Goal: Contribute content

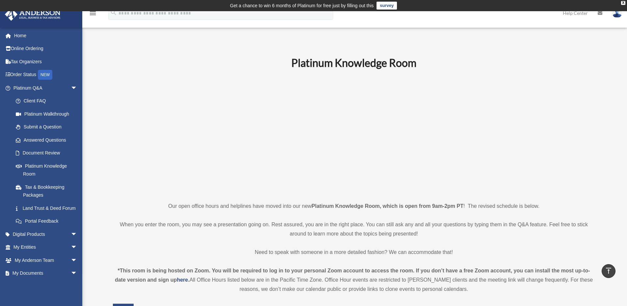
scroll to position [132, 0]
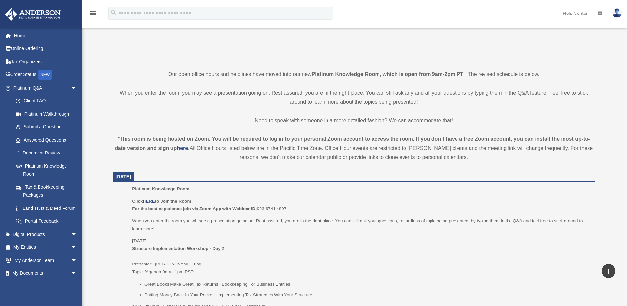
click at [377, 196] on div "Platinum Knowledge Room Click HERE to Join the Room For the best experience joi…" at bounding box center [361, 249] width 458 height 129
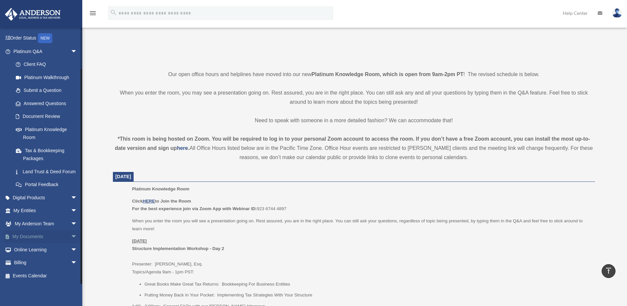
click at [71, 234] on span "arrow_drop_down" at bounding box center [77, 236] width 13 height 13
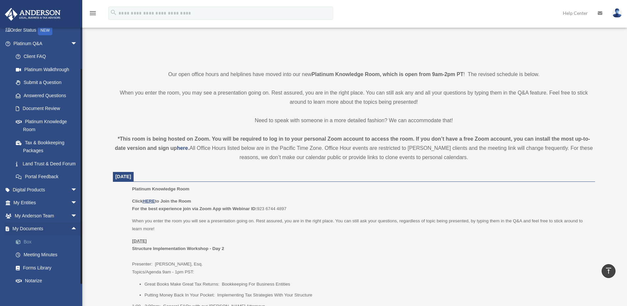
click at [29, 248] on link "Box" at bounding box center [48, 241] width 78 height 13
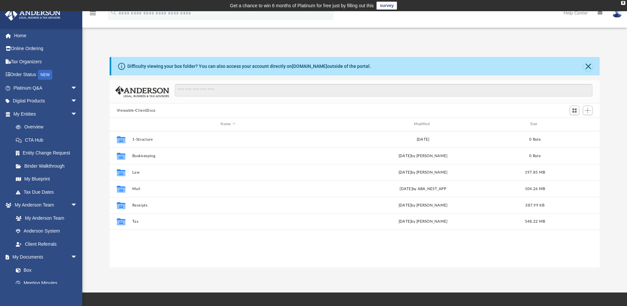
scroll to position [145, 485]
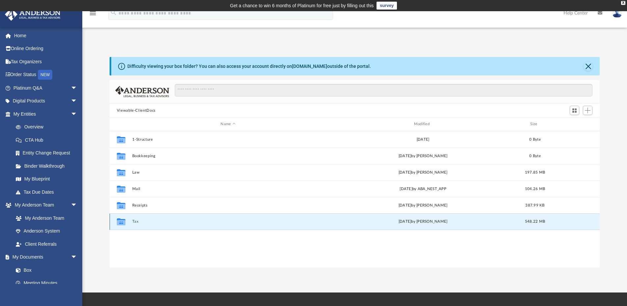
click at [137, 223] on button "Tax" at bounding box center [228, 221] width 192 height 4
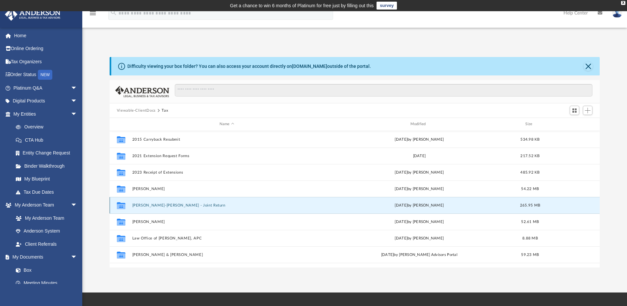
click at [148, 205] on button "[PERSON_NAME]-[PERSON_NAME] - Joint Return" at bounding box center [227, 205] width 190 height 4
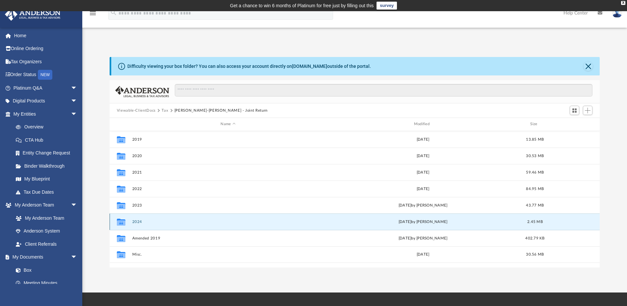
click at [141, 222] on button "2024" at bounding box center [228, 222] width 192 height 4
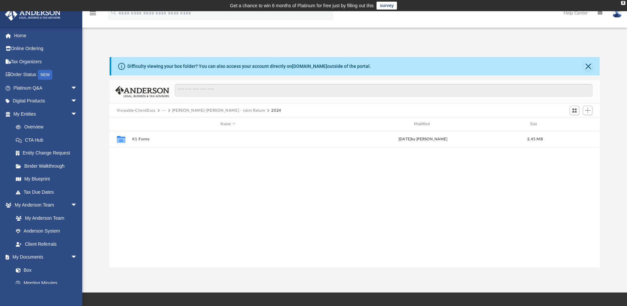
click at [366, 221] on div "Collaborated Folder K1 Forms [DATE] by [PERSON_NAME] 2.45 MB" at bounding box center [355, 199] width 491 height 136
click at [587, 110] on span "Add" at bounding box center [588, 111] width 6 height 6
click at [576, 123] on li "Upload" at bounding box center [578, 123] width 21 height 7
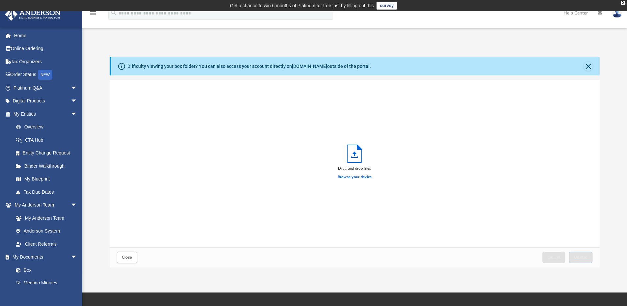
scroll to position [162, 485]
click at [363, 175] on label "Browse your device" at bounding box center [355, 177] width 34 height 6
click at [0, 0] on input "Browse your device" at bounding box center [0, 0] width 0 height 0
click at [584, 255] on span "Upload" at bounding box center [581, 257] width 14 height 4
click at [360, 177] on label "Select More Files" at bounding box center [355, 176] width 30 height 6
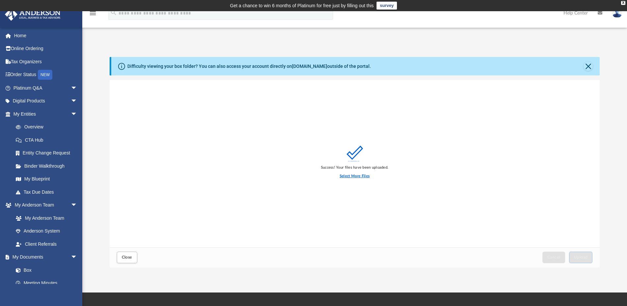
click at [0, 0] on input "Select More Files" at bounding box center [0, 0] width 0 height 0
click at [582, 259] on span "Upload" at bounding box center [581, 257] width 14 height 4
click at [359, 175] on label "Select More Files" at bounding box center [355, 176] width 30 height 6
click at [0, 0] on input "Select More Files" at bounding box center [0, 0] width 0 height 0
click at [363, 174] on label "Select More Files" at bounding box center [355, 176] width 30 height 6
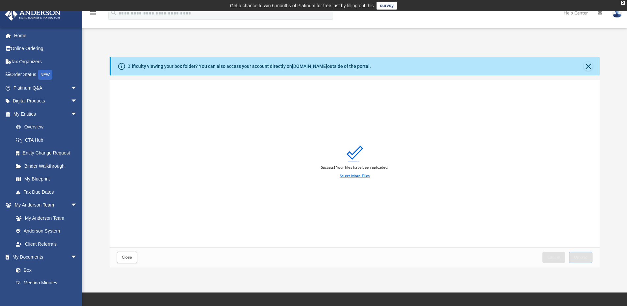
click at [0, 0] on input "Select More Files" at bounding box center [0, 0] width 0 height 0
click at [582, 258] on span "Upload" at bounding box center [581, 257] width 14 height 4
click at [588, 64] on button "Close" at bounding box center [588, 66] width 9 height 9
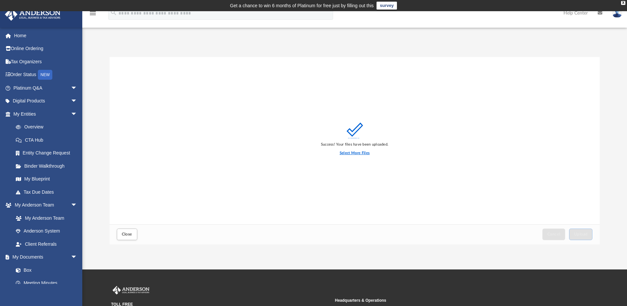
click at [361, 151] on label "Select More Files" at bounding box center [355, 153] width 30 height 6
click at [0, 0] on input "Select More Files" at bounding box center [0, 0] width 0 height 0
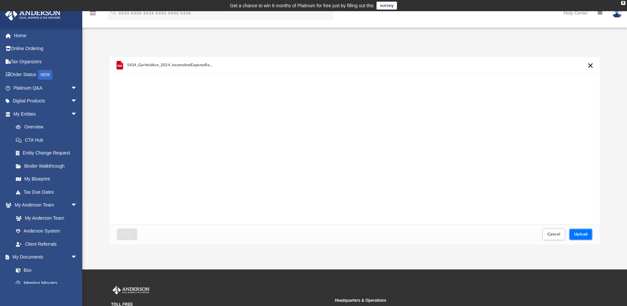
click at [578, 232] on span "Upload" at bounding box center [581, 234] width 14 height 4
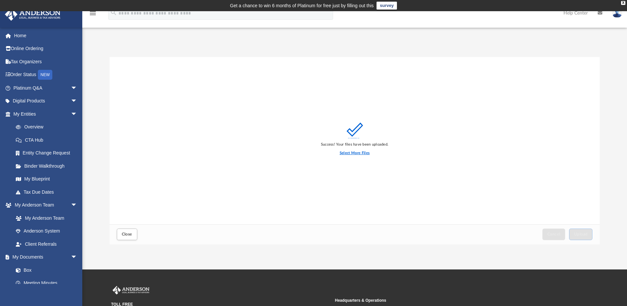
click at [354, 150] on label "Select More Files" at bounding box center [355, 153] width 30 height 6
click at [0, 0] on input "Select More Files" at bounding box center [0, 0] width 0 height 0
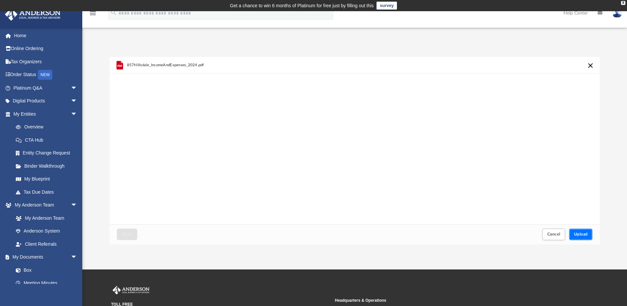
click at [583, 232] on span "Upload" at bounding box center [581, 234] width 14 height 4
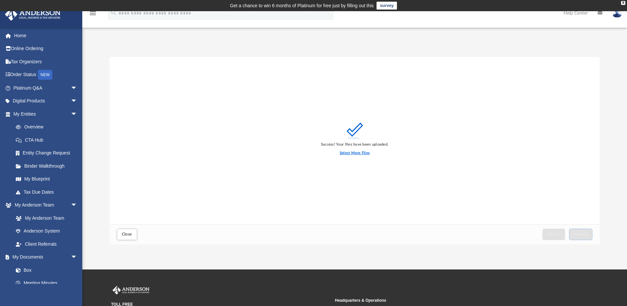
click at [358, 150] on label "Select More Files" at bounding box center [355, 153] width 30 height 6
click at [0, 0] on input "Select More Files" at bounding box center [0, 0] width 0 height 0
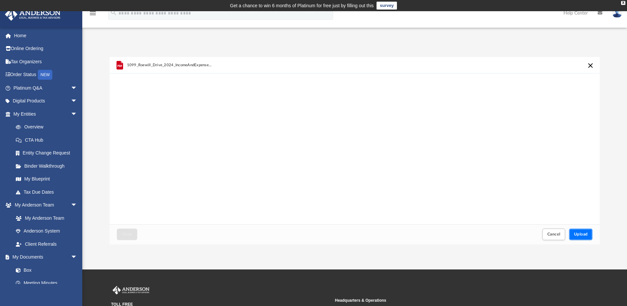
click at [583, 234] on span "Upload" at bounding box center [581, 234] width 14 height 4
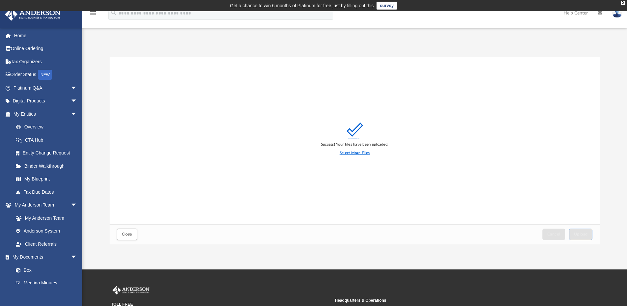
click at [353, 152] on label "Select More Files" at bounding box center [355, 153] width 30 height 6
click at [0, 0] on input "Select More Files" at bounding box center [0, 0] width 0 height 0
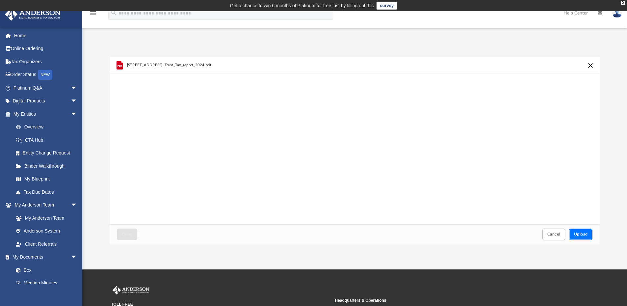
click at [583, 232] on button "Upload" at bounding box center [581, 234] width 24 height 12
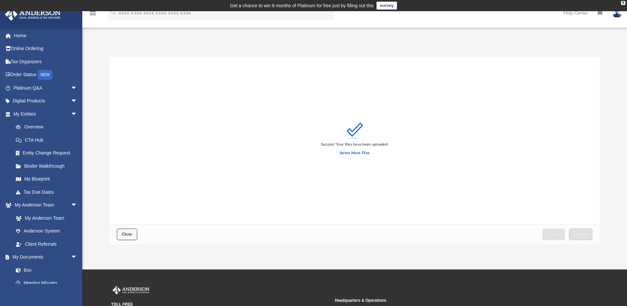
click at [126, 236] on span "Close" at bounding box center [127, 234] width 11 height 4
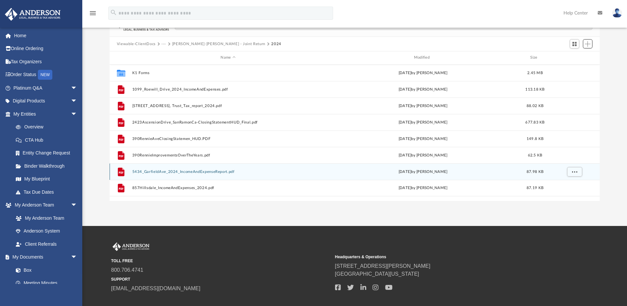
scroll to position [0, 0]
